Goal: Task Accomplishment & Management: Manage account settings

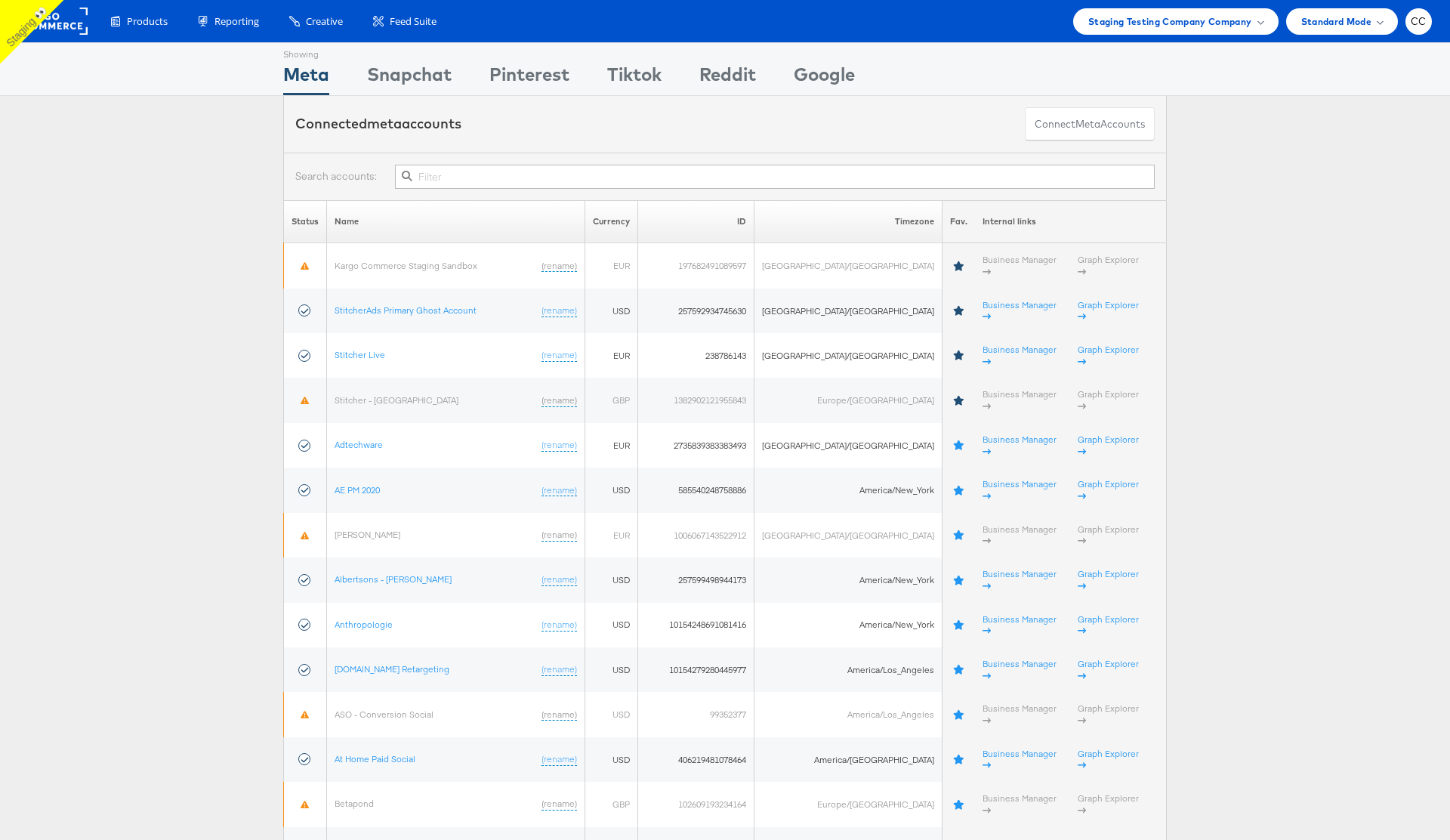
click at [164, 127] on div "Connected meta accounts Connect meta Accounts" at bounding box center [725, 124] width 1450 height 57
click at [1423, 37] on div "Products Product Catalogs Enhance Your Product Catalog, Map Them to Publishers,…" at bounding box center [725, 21] width 1450 height 42
click at [1421, 28] on div "CC" at bounding box center [1418, 21] width 26 height 26
click at [1330, 198] on link "Logout" at bounding box center [1356, 203] width 129 height 15
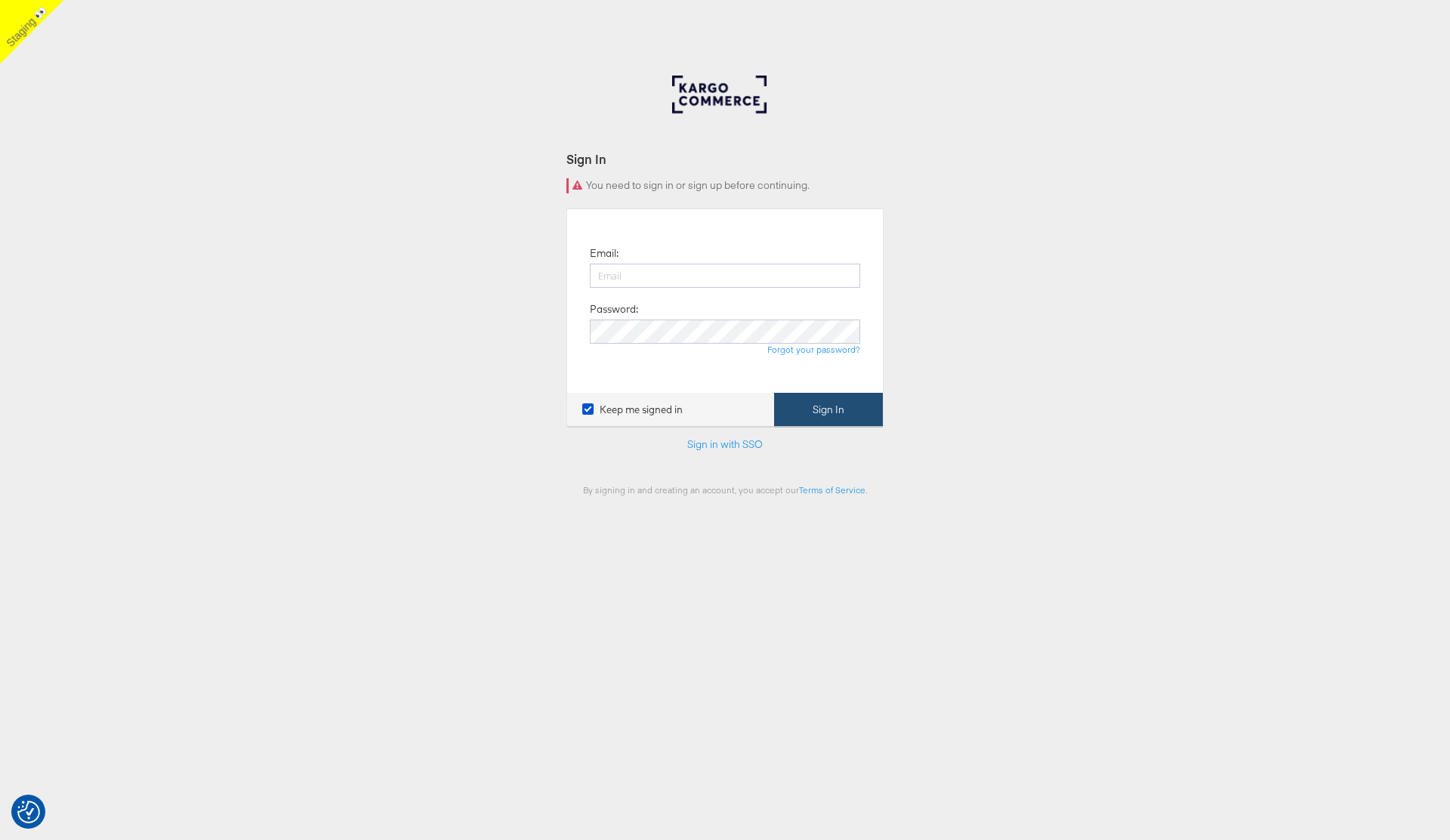
type input "[PERSON_NAME][EMAIL_ADDRESS][PERSON_NAME][DOMAIN_NAME]"
click at [838, 421] on button "Sign In" at bounding box center [828, 409] width 109 height 34
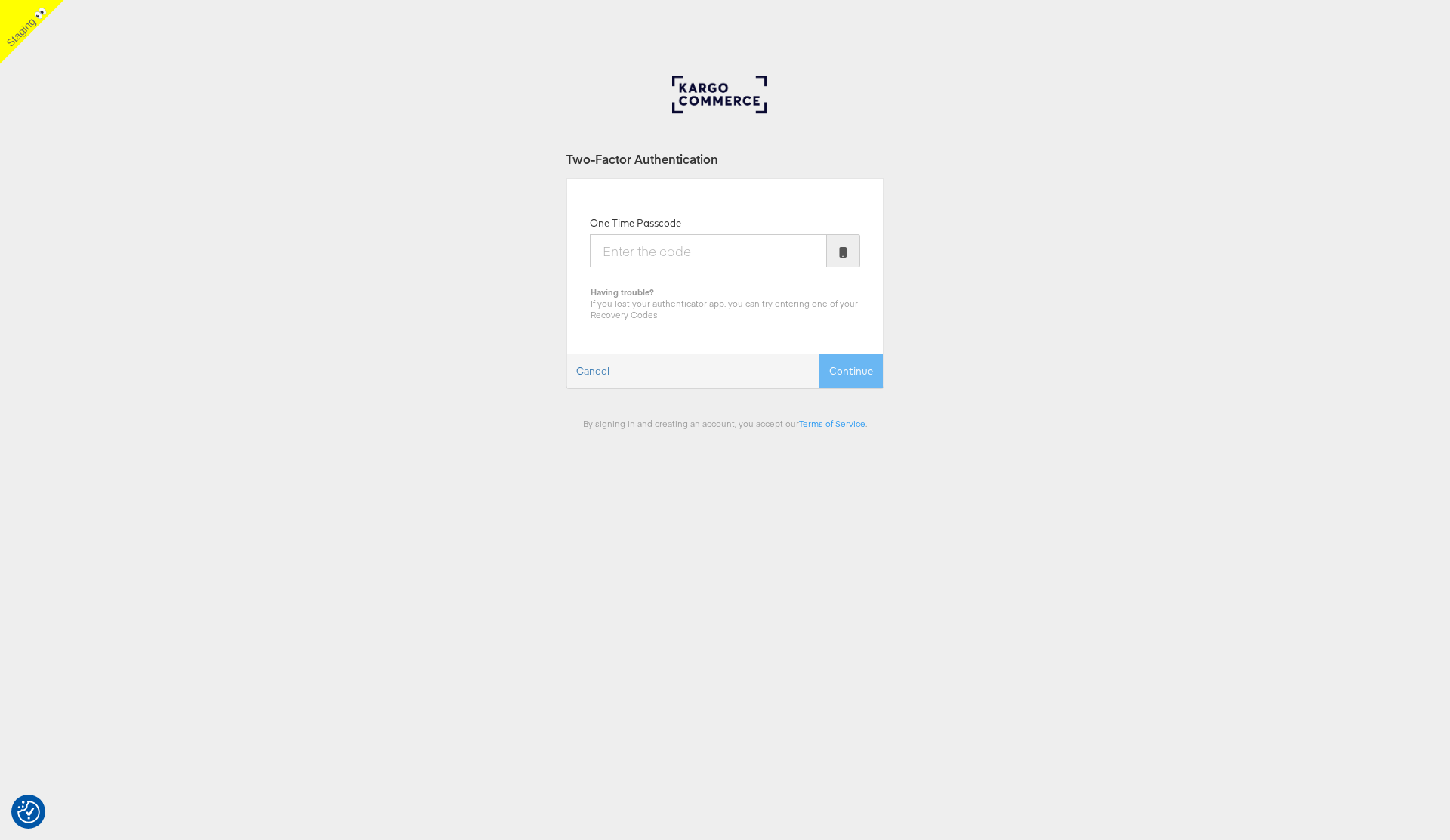
click at [659, 252] on input "One Time Passcode" at bounding box center [709, 251] width 238 height 34
type input "925994"
click at [819, 354] on button "Continue" at bounding box center [851, 370] width 63 height 34
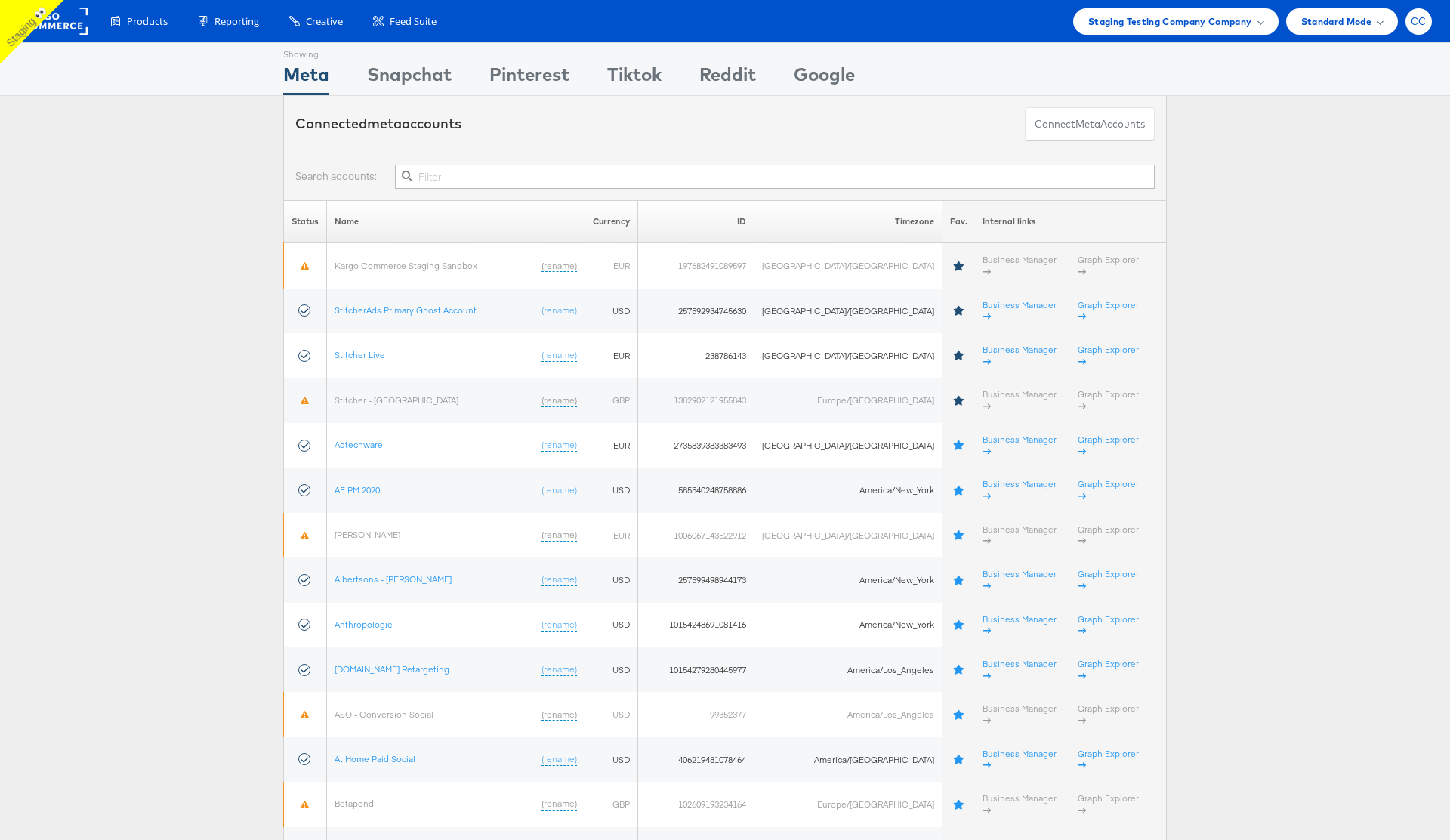
click at [1418, 25] on span "CC" at bounding box center [1419, 21] width 15 height 10
click at [1339, 203] on link "Logout" at bounding box center [1356, 203] width 129 height 15
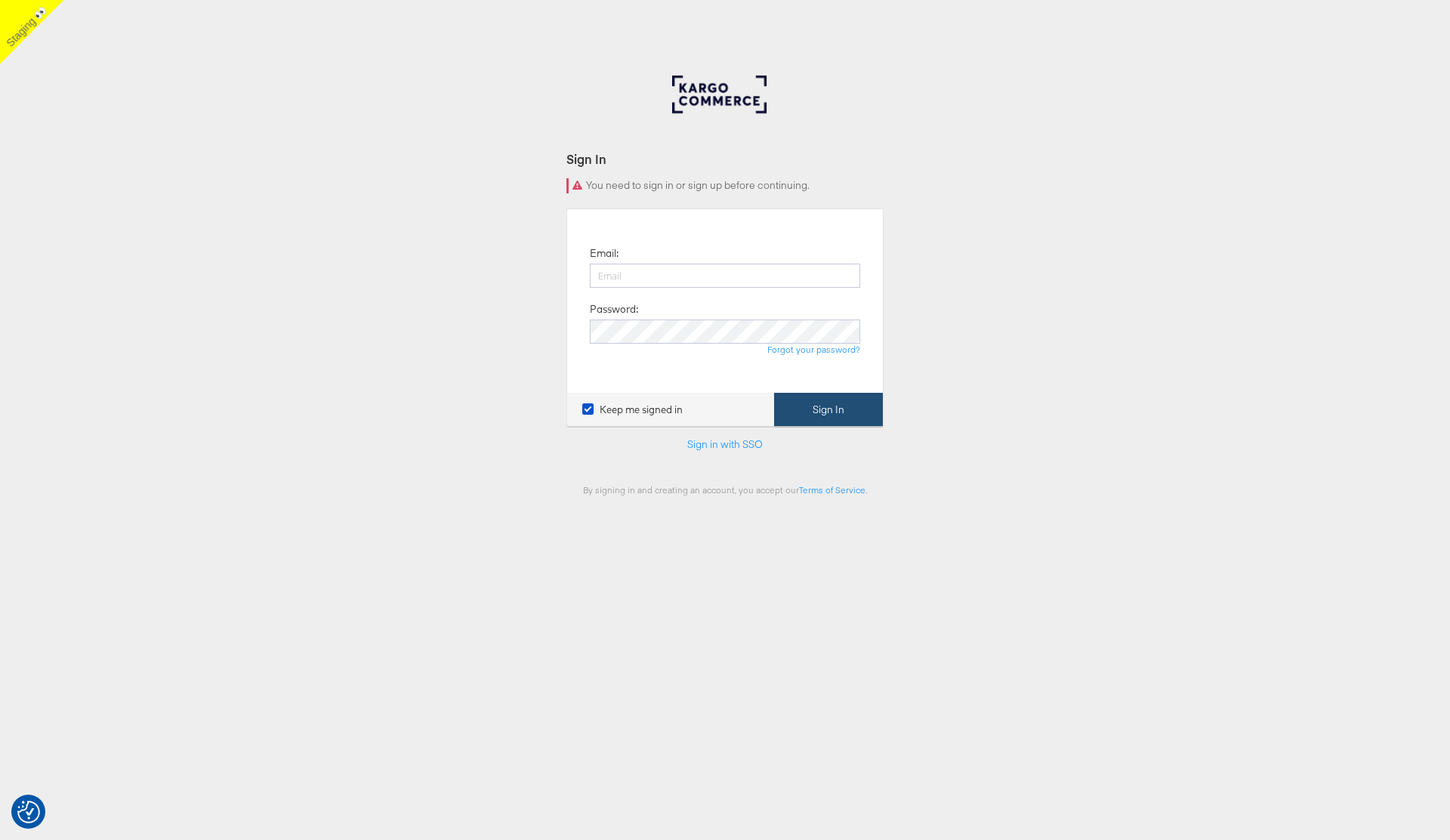
type input "[PERSON_NAME][EMAIL_ADDRESS][PERSON_NAME][DOMAIN_NAME]"
click at [846, 408] on button "Sign In" at bounding box center [828, 409] width 109 height 34
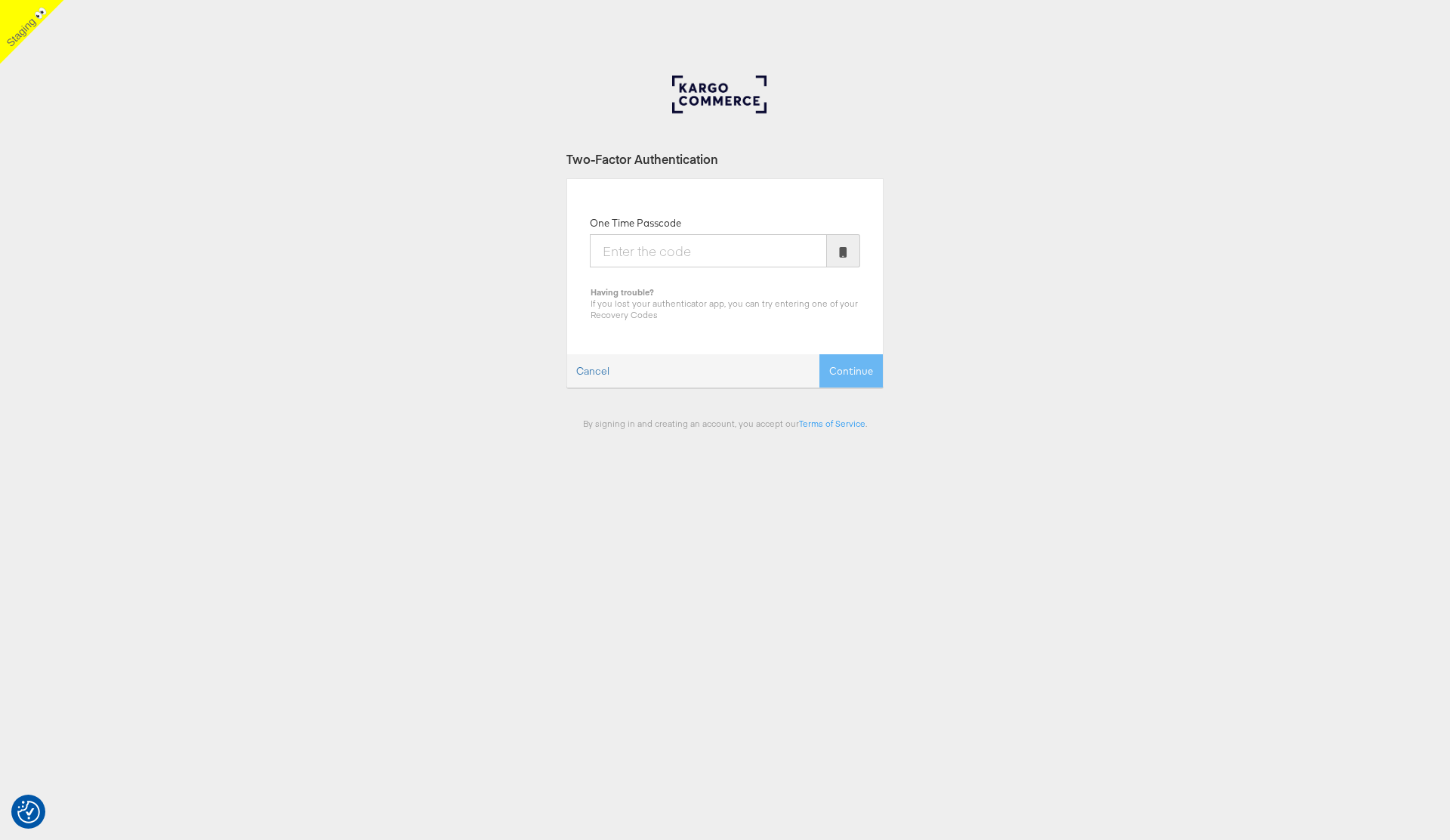
click at [667, 246] on input "One Time Passcode" at bounding box center [709, 251] width 238 height 34
click at [659, 252] on input "One Time Passcode" at bounding box center [709, 251] width 238 height 34
type input "407035"
click at [819, 354] on button "Continue" at bounding box center [851, 370] width 63 height 34
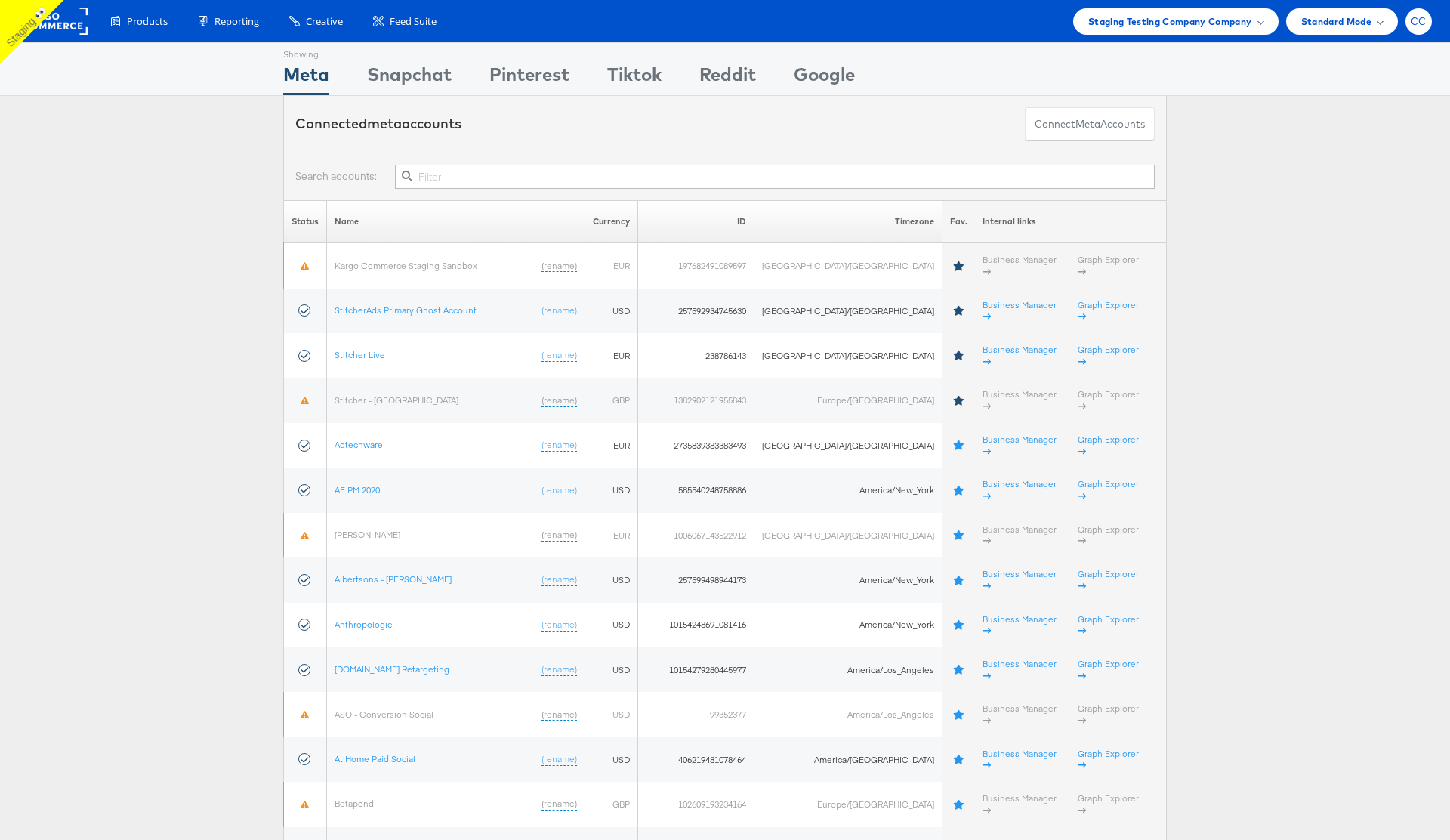
click at [1418, 30] on div "CC" at bounding box center [1418, 21] width 26 height 26
click at [1383, 140] on div "ADKIT" at bounding box center [1356, 144] width 129 height 17
click at [1345, 212] on li "Logout" at bounding box center [1353, 203] width 160 height 29
click at [1323, 201] on link "Logout" at bounding box center [1356, 203] width 129 height 15
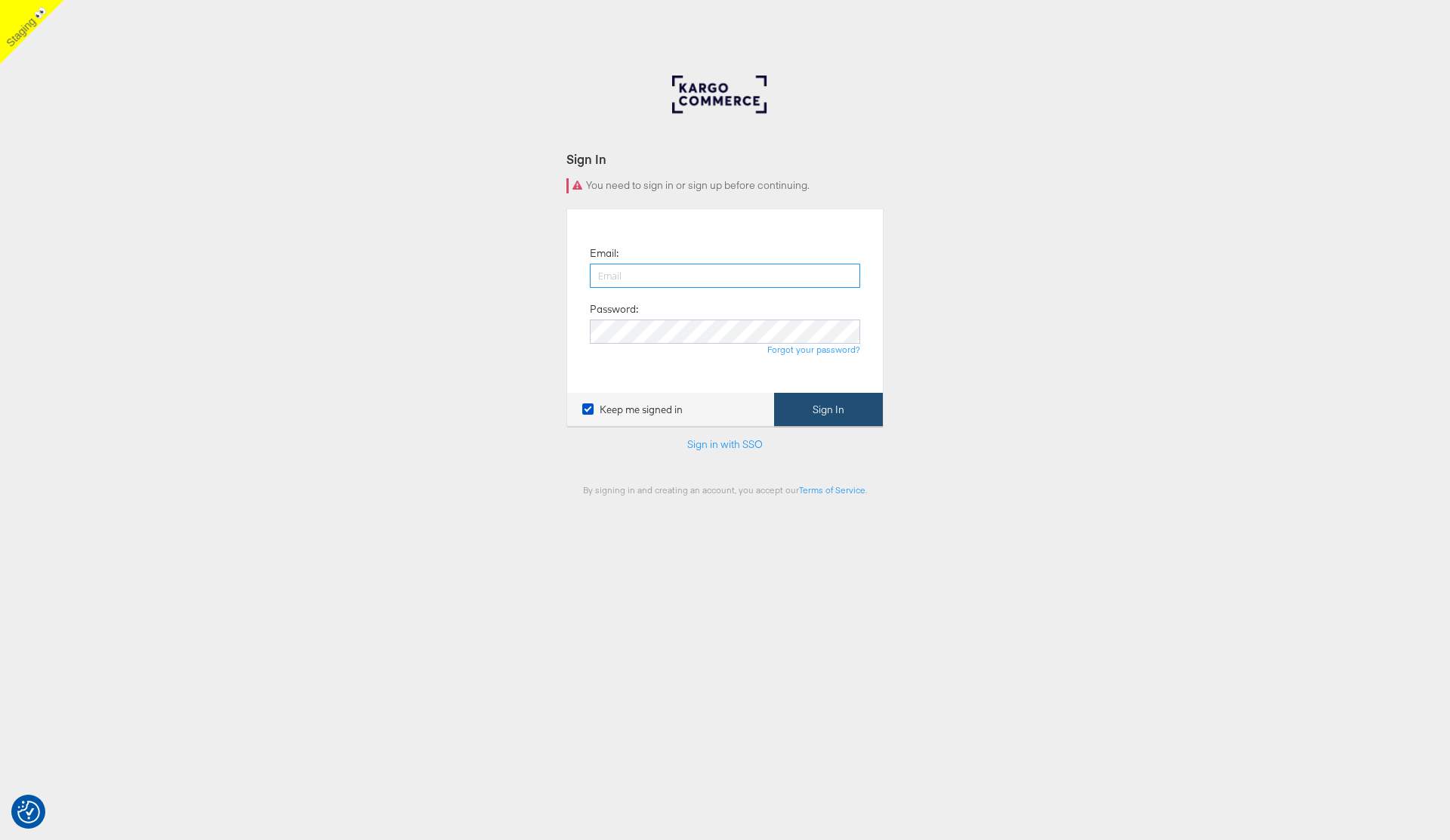
type input "colin.clarke@kargo.com"
click at [819, 413] on button "Sign In" at bounding box center [828, 409] width 109 height 34
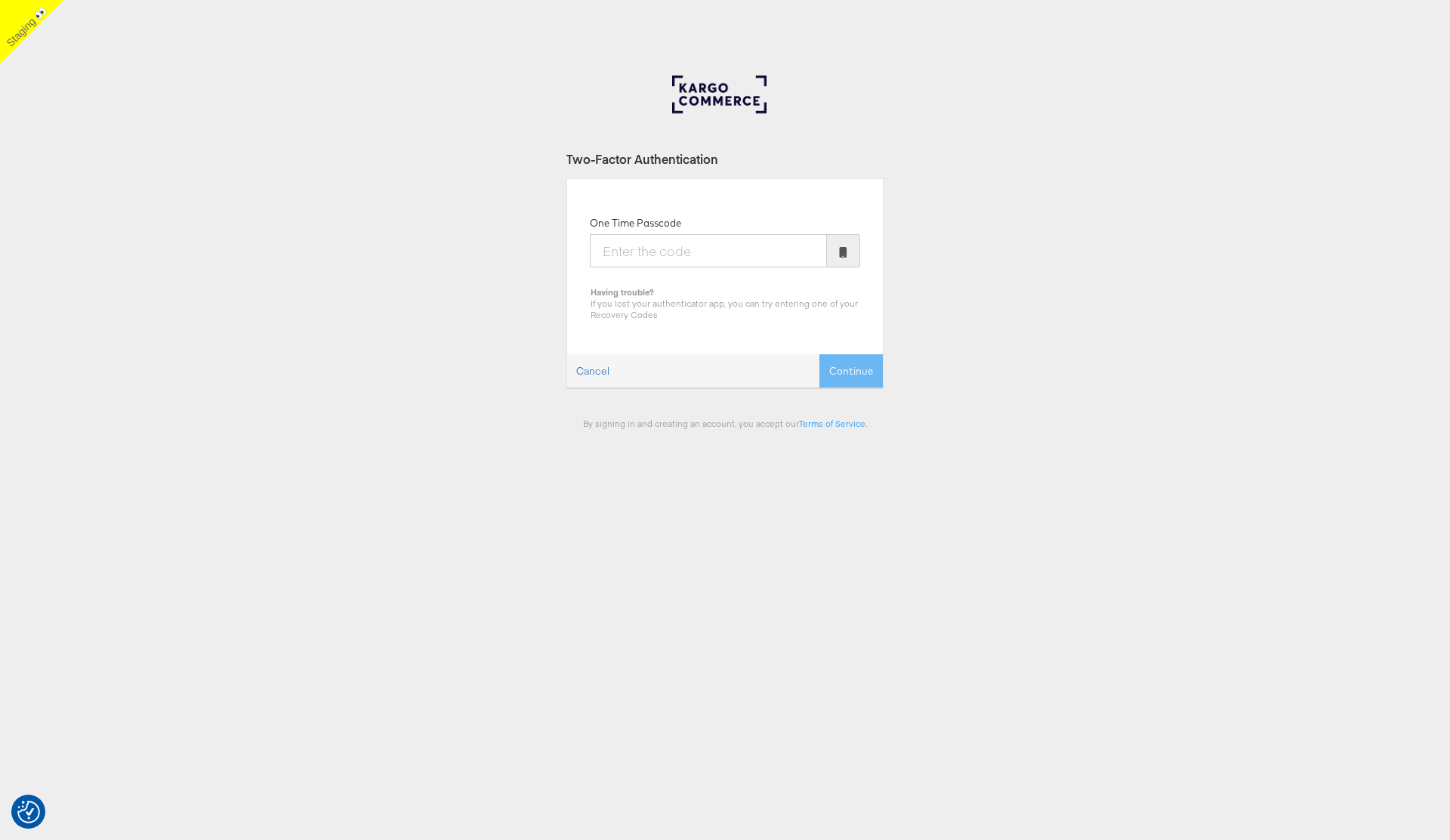
click at [635, 256] on input "One Time Passcode" at bounding box center [709, 251] width 238 height 34
type input "867089"
click at [819, 354] on button "Continue" at bounding box center [851, 370] width 63 height 34
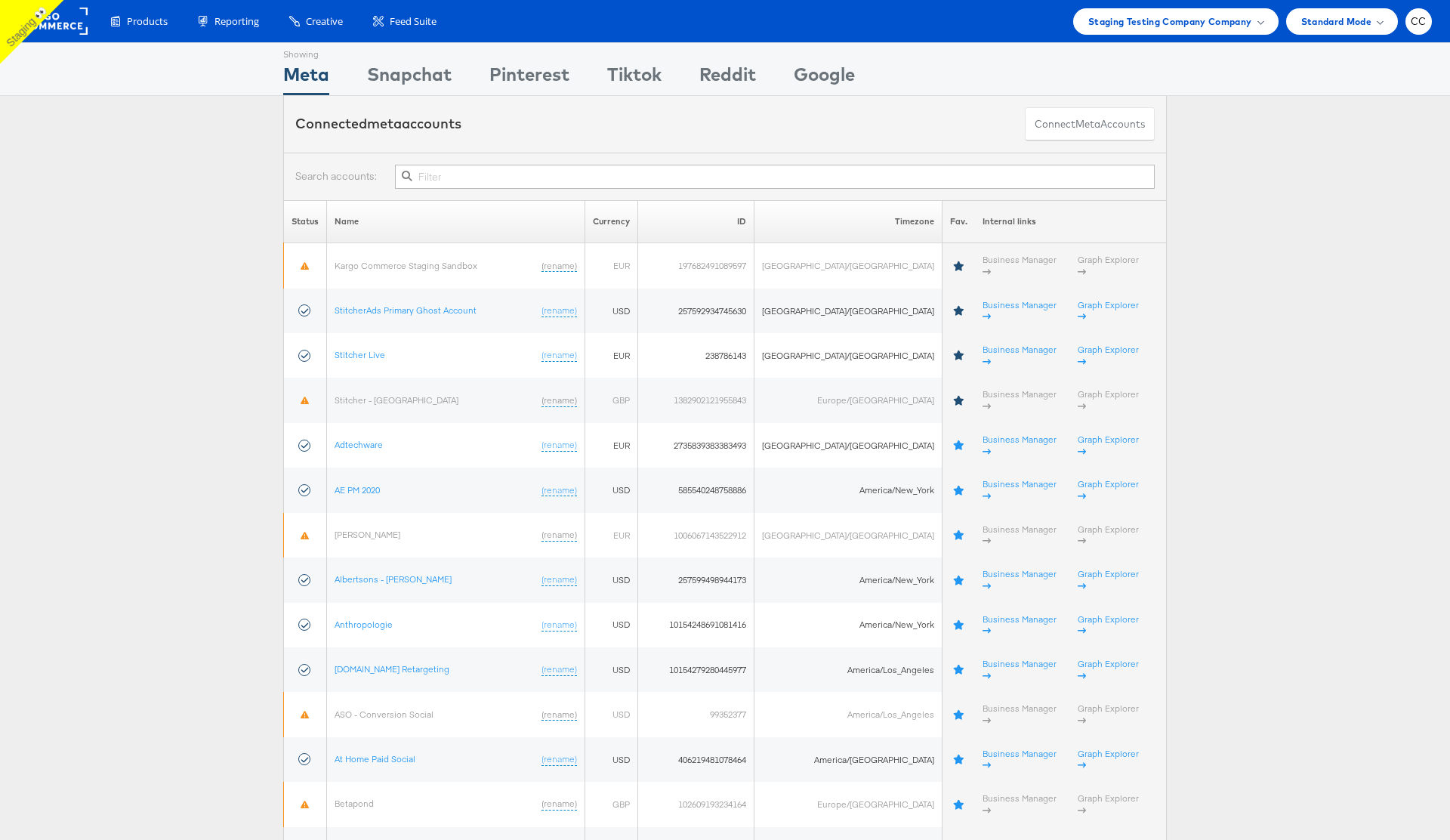
click at [131, 131] on div "Connected meta accounts Connect meta Accounts" at bounding box center [725, 124] width 1450 height 57
click at [1420, 25] on span "CC" at bounding box center [1419, 21] width 15 height 10
click at [1417, 25] on span "CC" at bounding box center [1419, 21] width 15 height 10
click at [1344, 142] on div at bounding box center [1365, 144] width 50 height 5
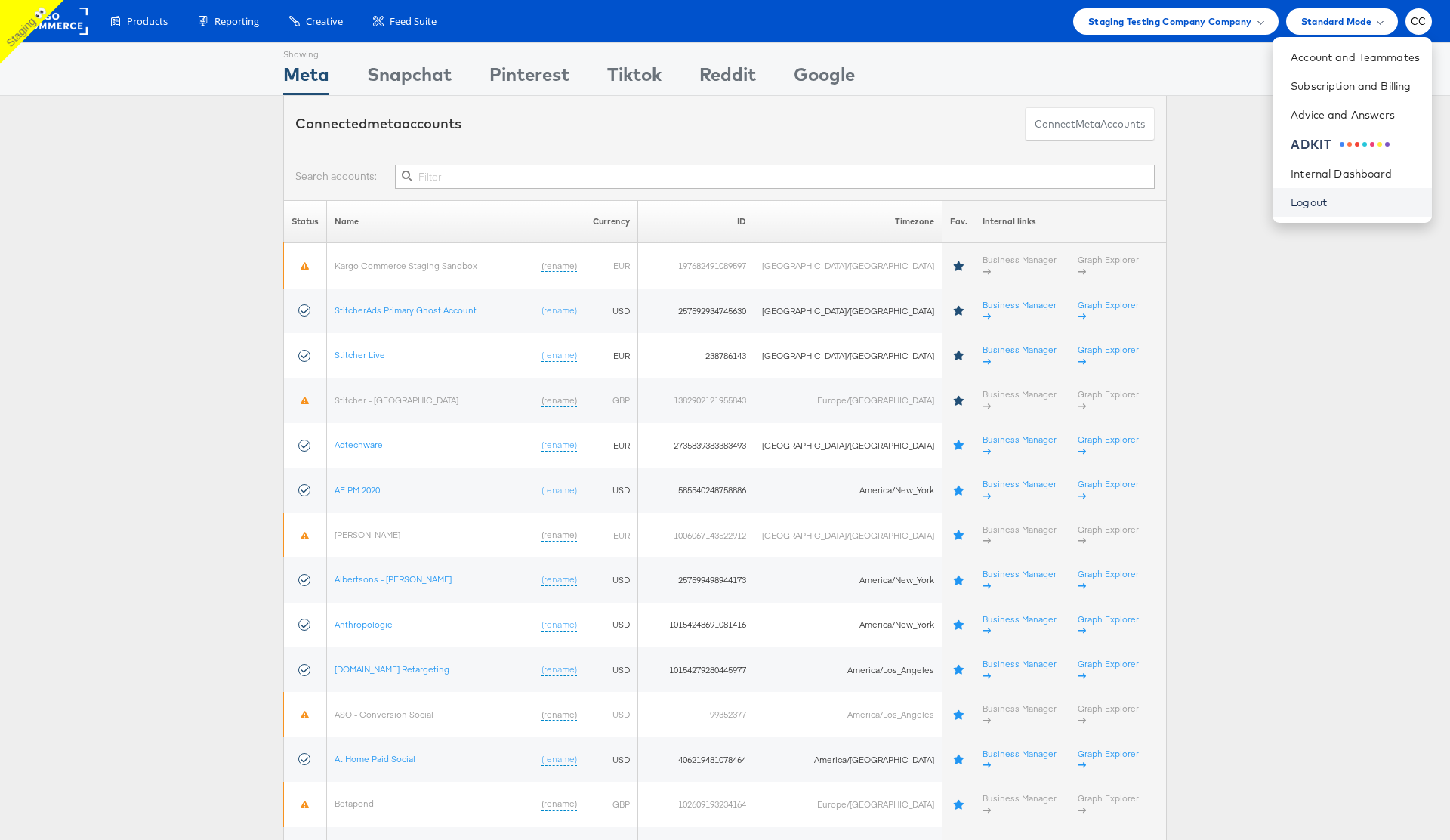
click at [1313, 204] on link "Logout" at bounding box center [1356, 203] width 129 height 15
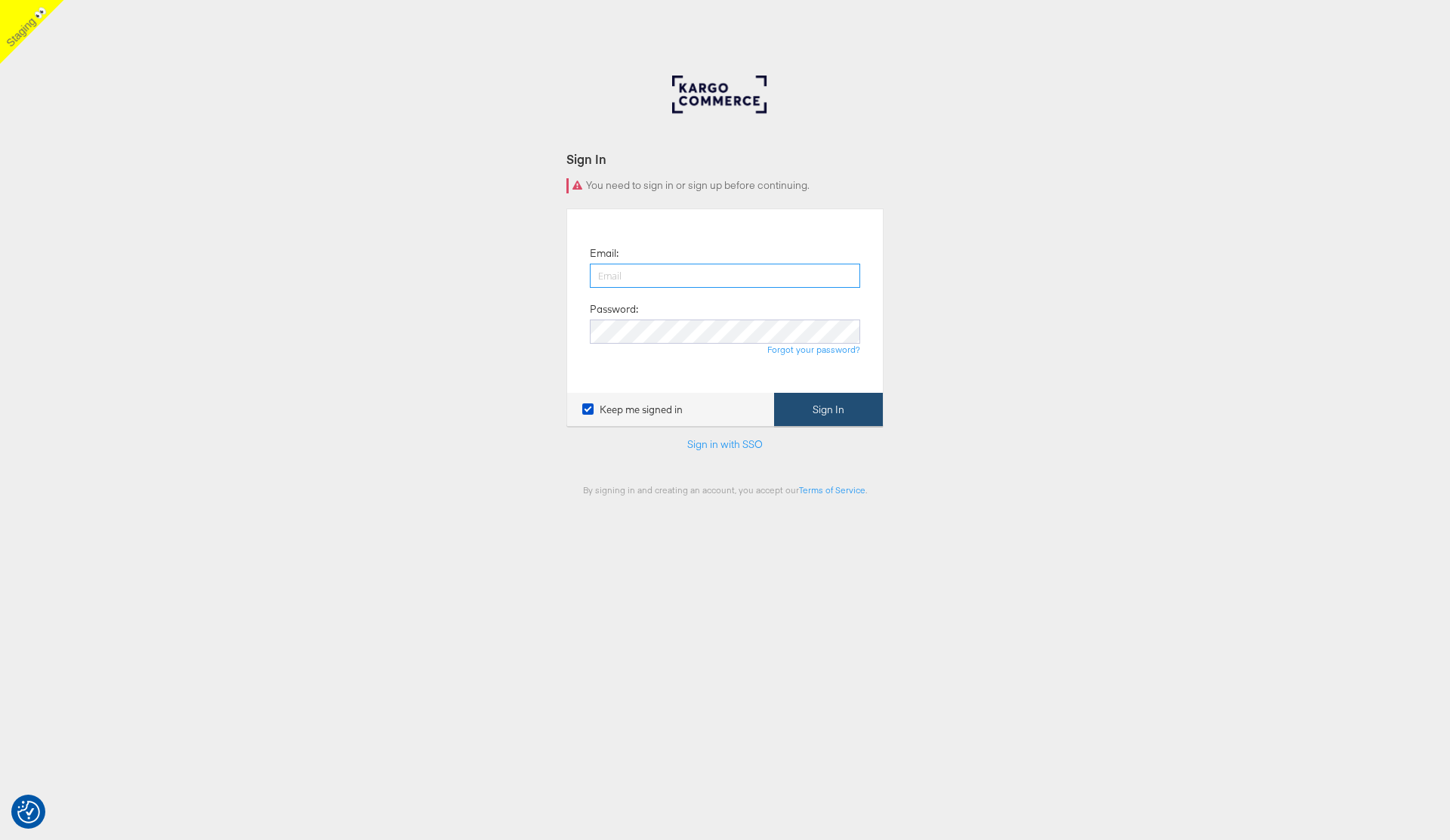
type input "[PERSON_NAME][EMAIL_ADDRESS][PERSON_NAME][DOMAIN_NAME]"
click at [849, 407] on button "Sign In" at bounding box center [828, 409] width 109 height 34
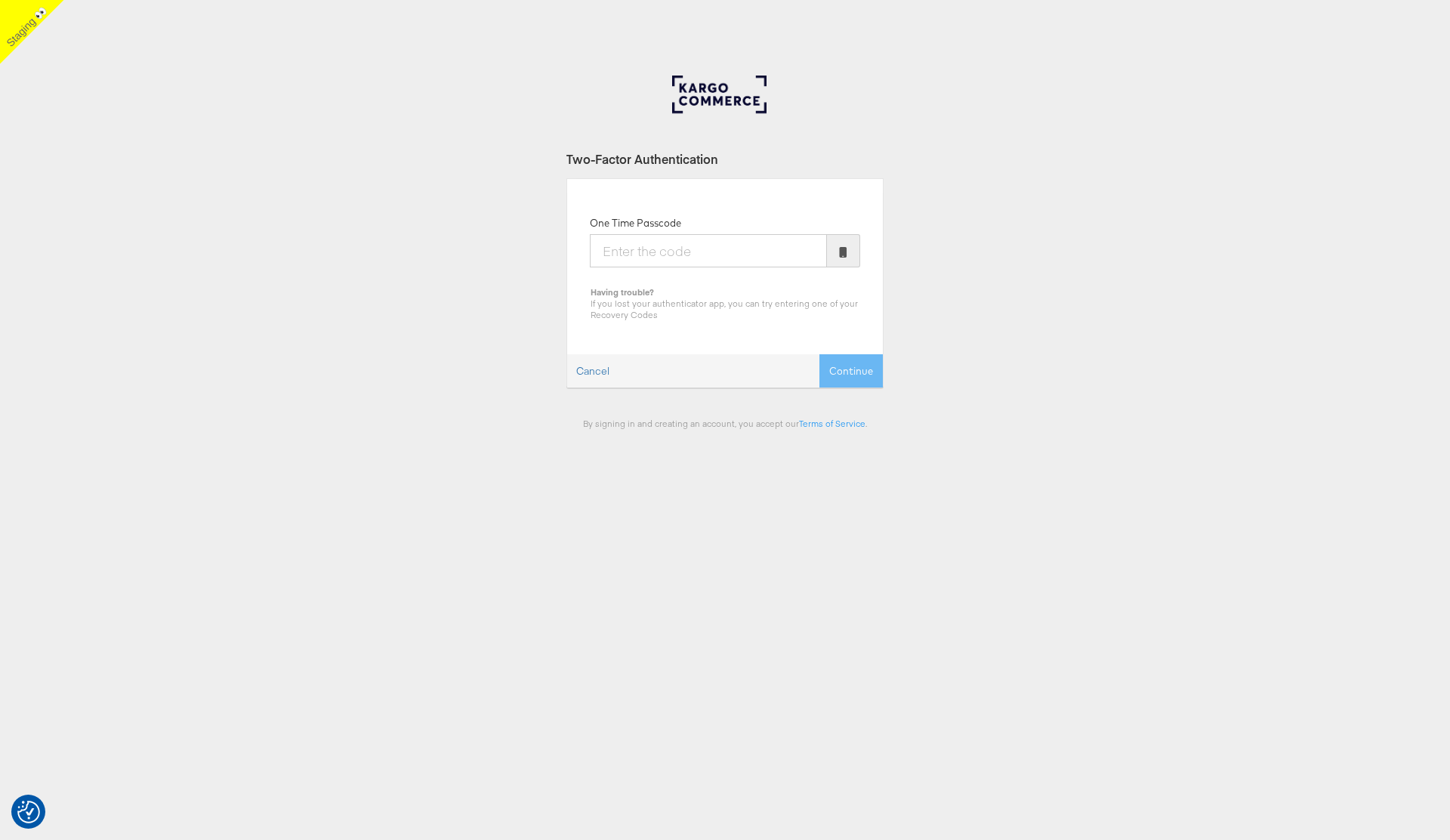
click at [666, 254] on input "One Time Passcode" at bounding box center [709, 251] width 238 height 34
type input "081871"
click at [835, 372] on button "Continue" at bounding box center [851, 370] width 63 height 34
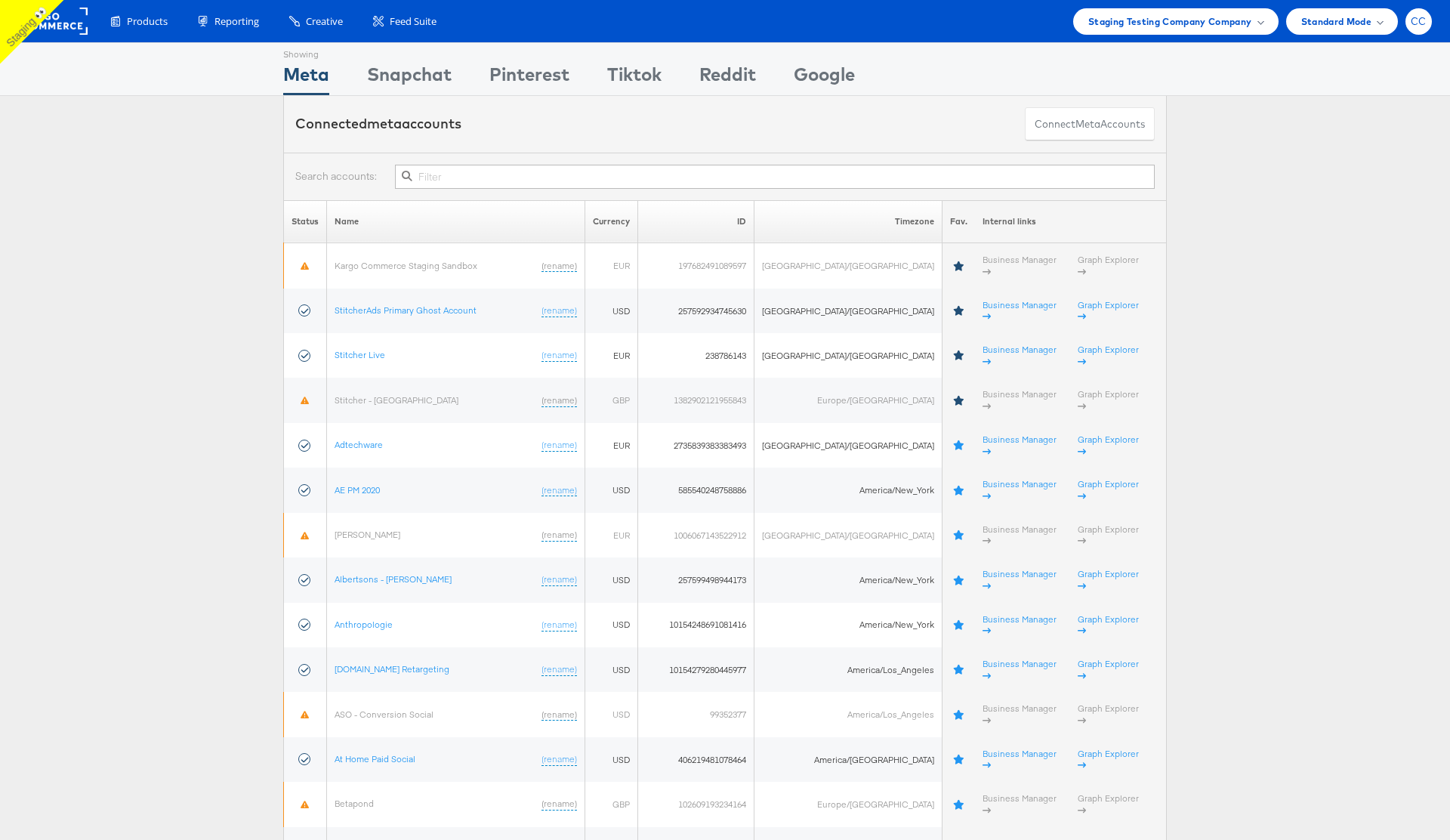
click at [1427, 16] on div "CC" at bounding box center [1418, 21] width 26 height 26
click at [1345, 147] on div "ADKIT" at bounding box center [1356, 144] width 129 height 17
